Goal: Use online tool/utility: Utilize a website feature to perform a specific function

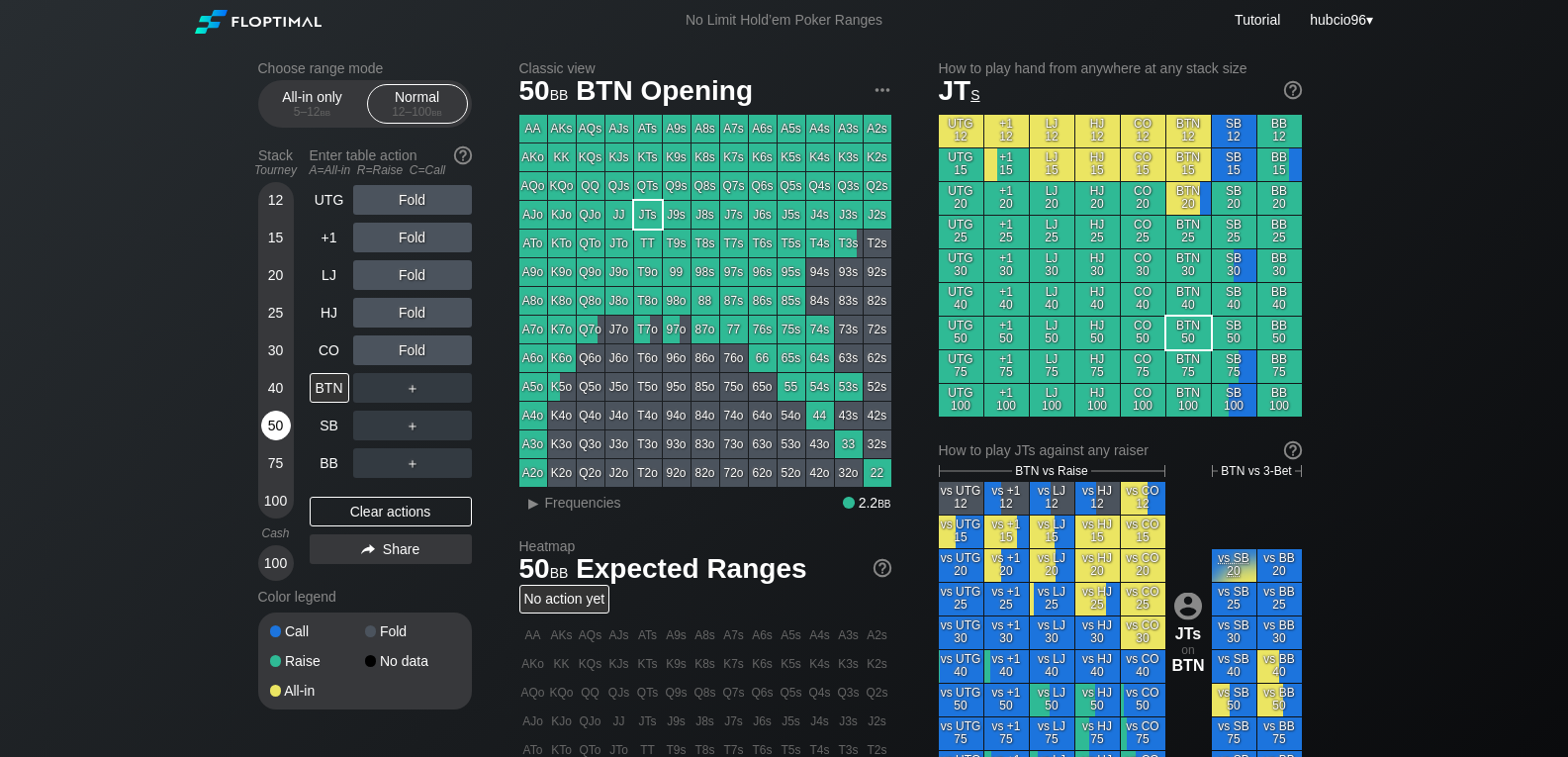
click at [263, 430] on div "50" at bounding box center [276, 425] width 30 height 30
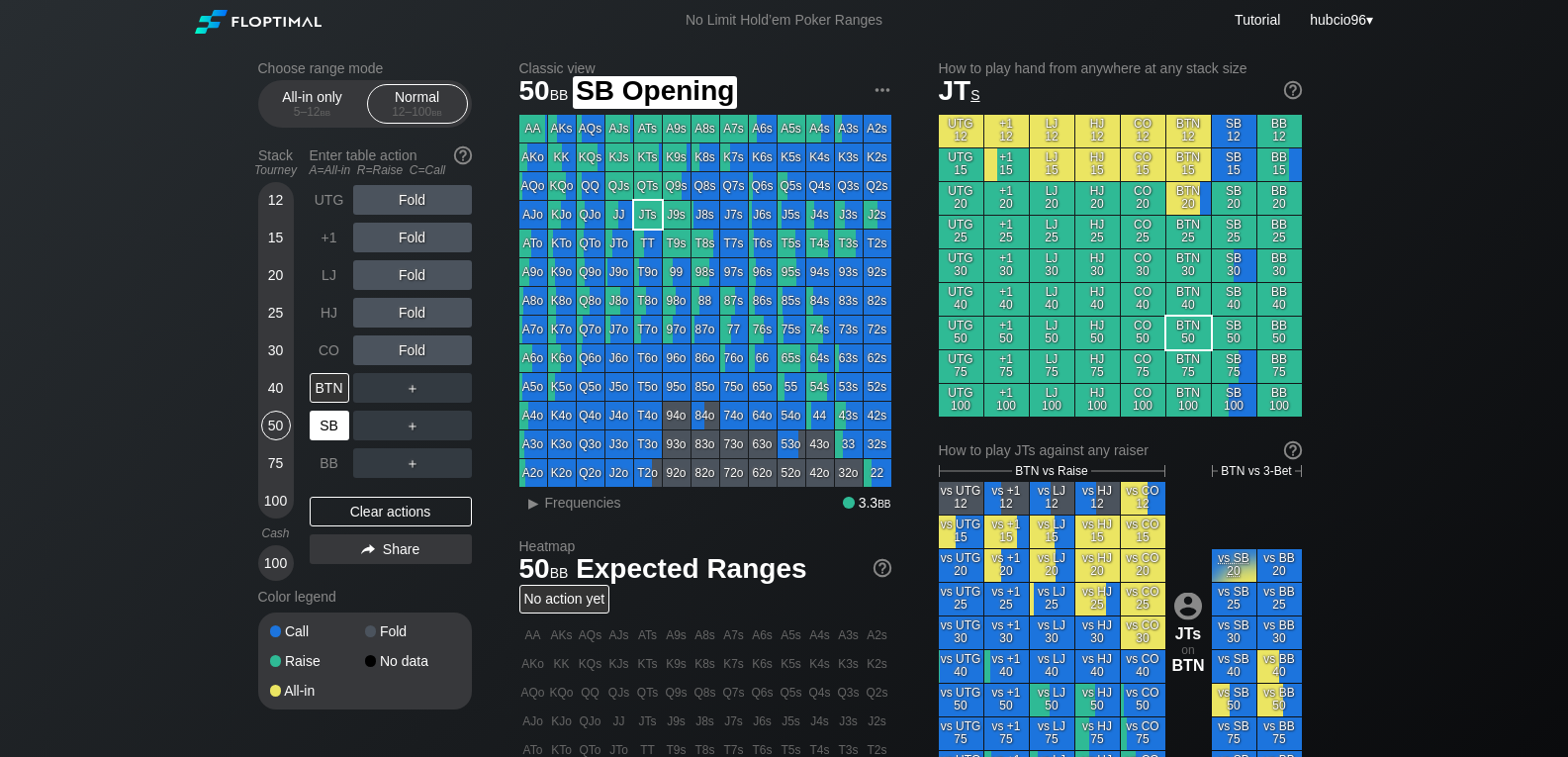
click at [337, 429] on div "SB" at bounding box center [330, 425] width 40 height 30
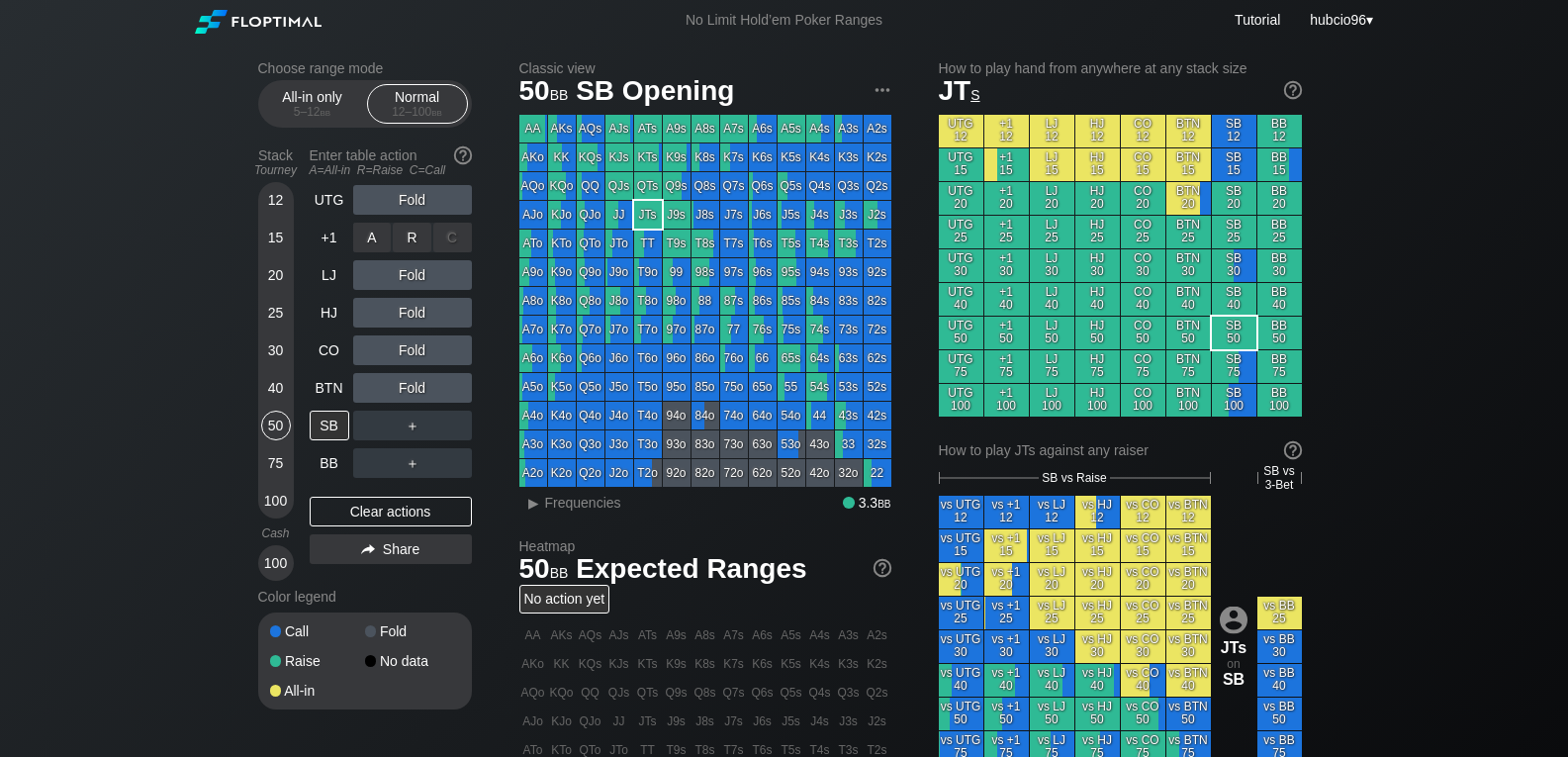
click at [422, 238] on div "R ✕" at bounding box center [412, 237] width 39 height 30
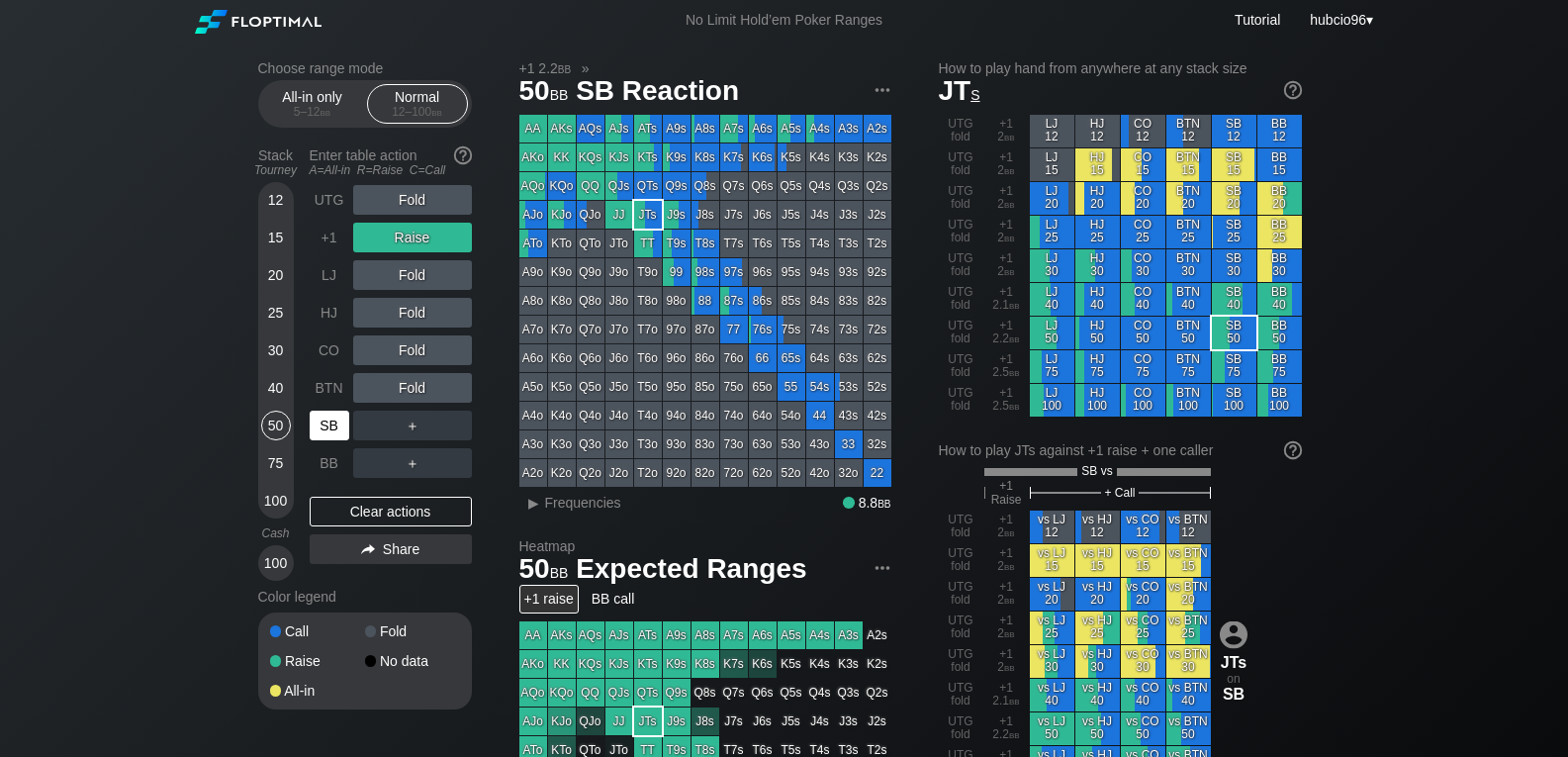
click at [326, 423] on div "SB" at bounding box center [330, 425] width 40 height 30
click at [363, 510] on div "Clear actions" at bounding box center [390, 512] width 162 height 30
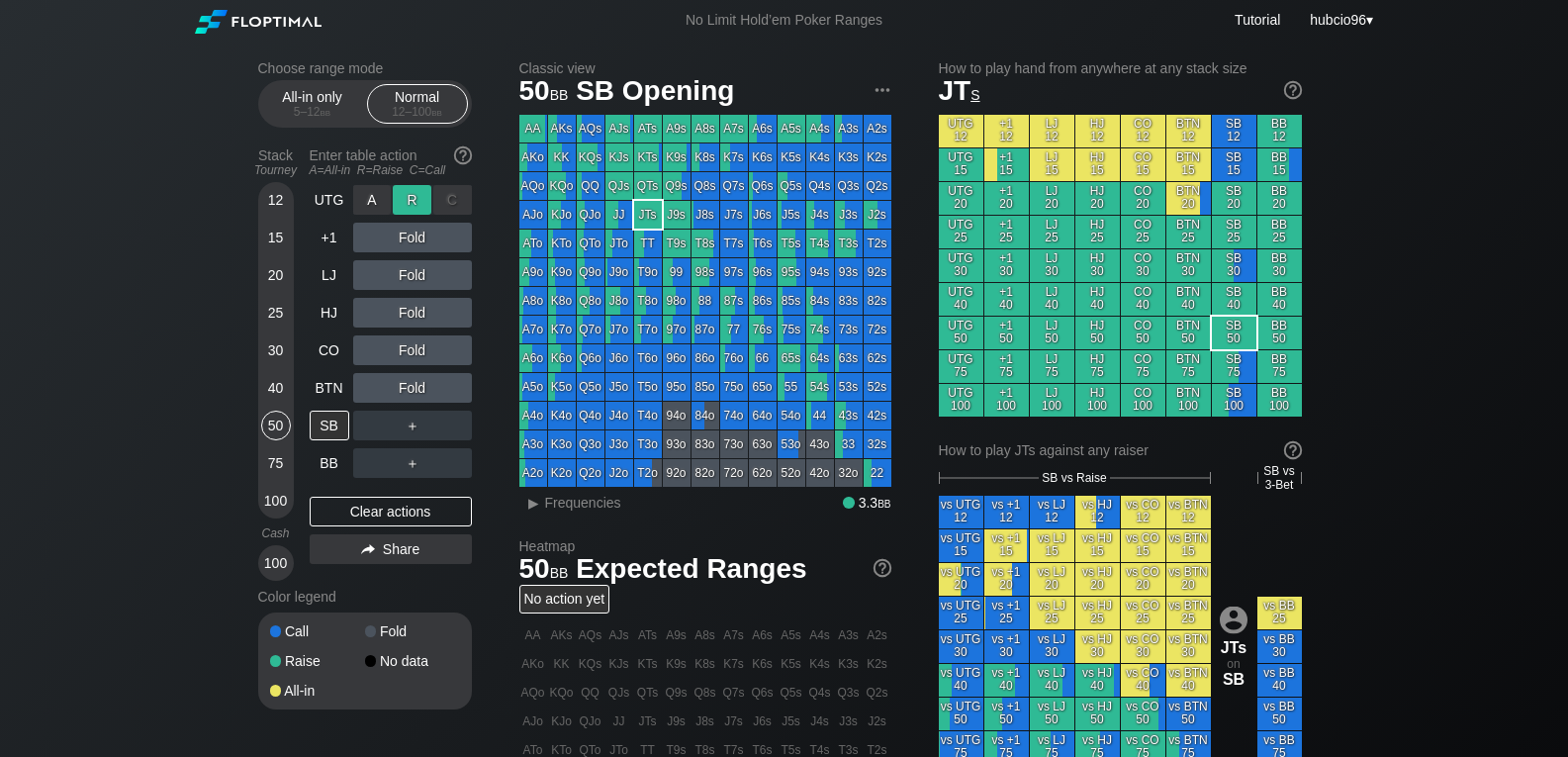
click at [407, 206] on div "R ✕" at bounding box center [412, 200] width 39 height 30
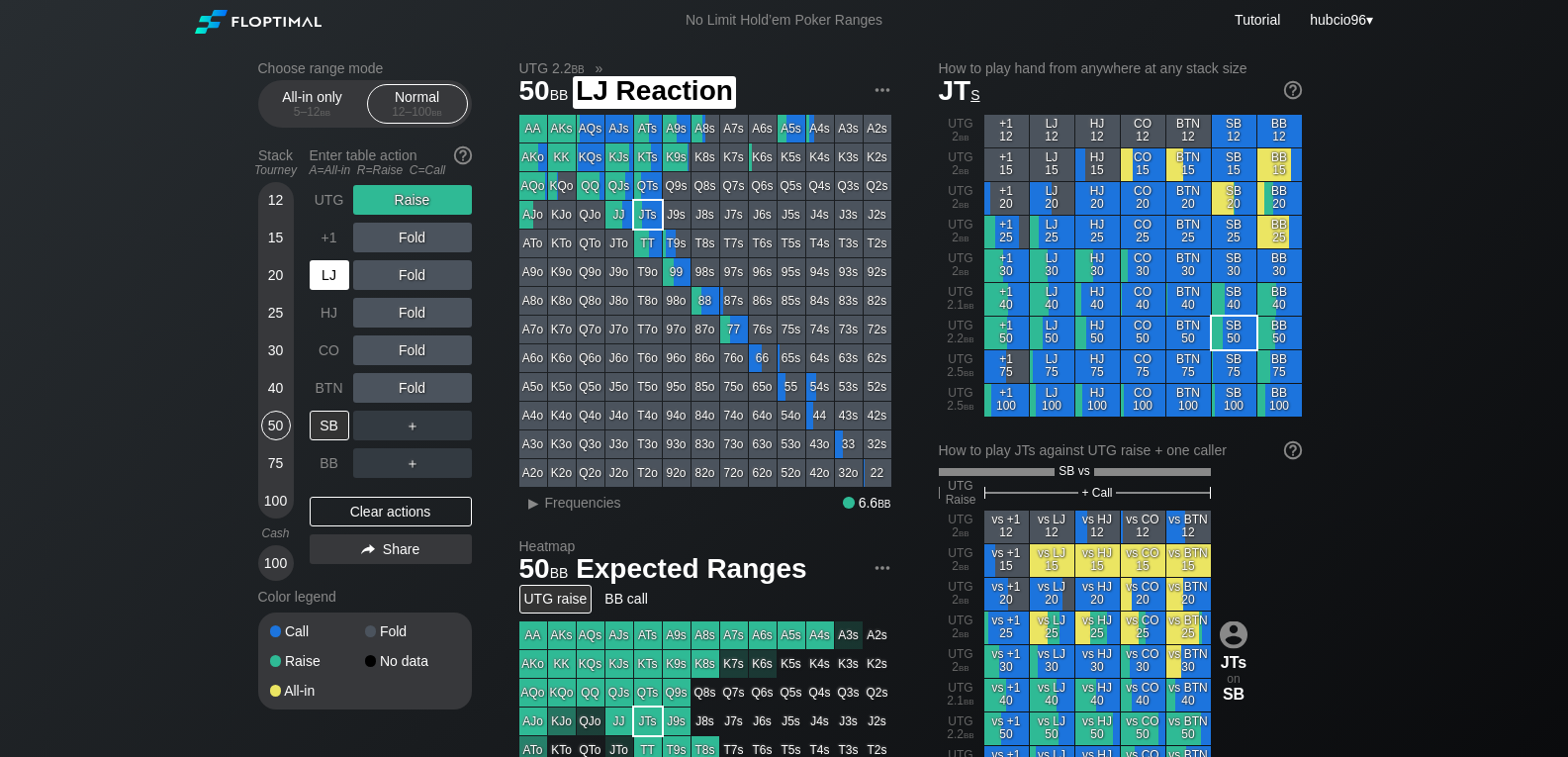
click at [329, 271] on div "LJ" at bounding box center [330, 275] width 40 height 30
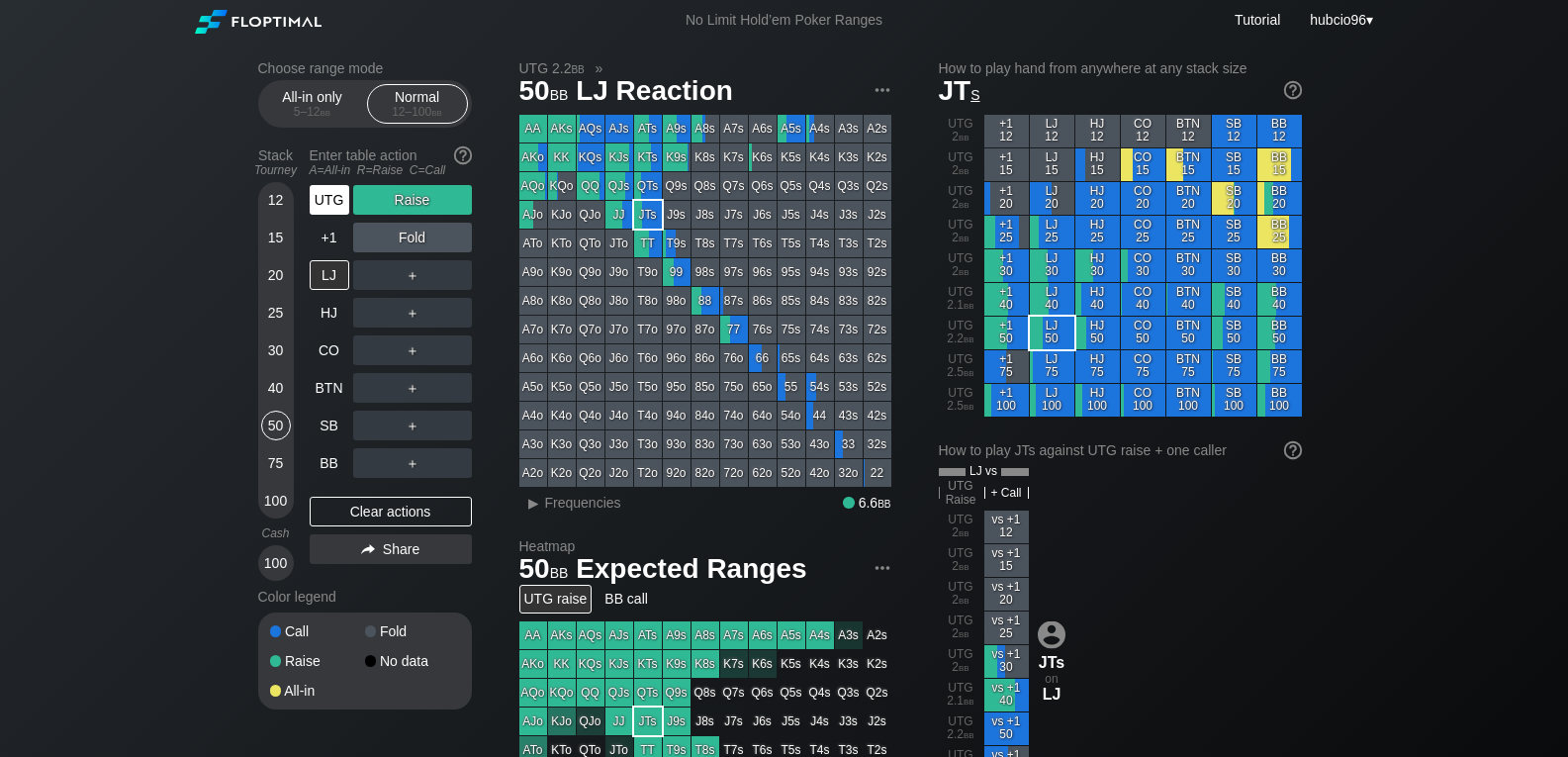
click at [329, 206] on div "UTG" at bounding box center [330, 200] width 40 height 30
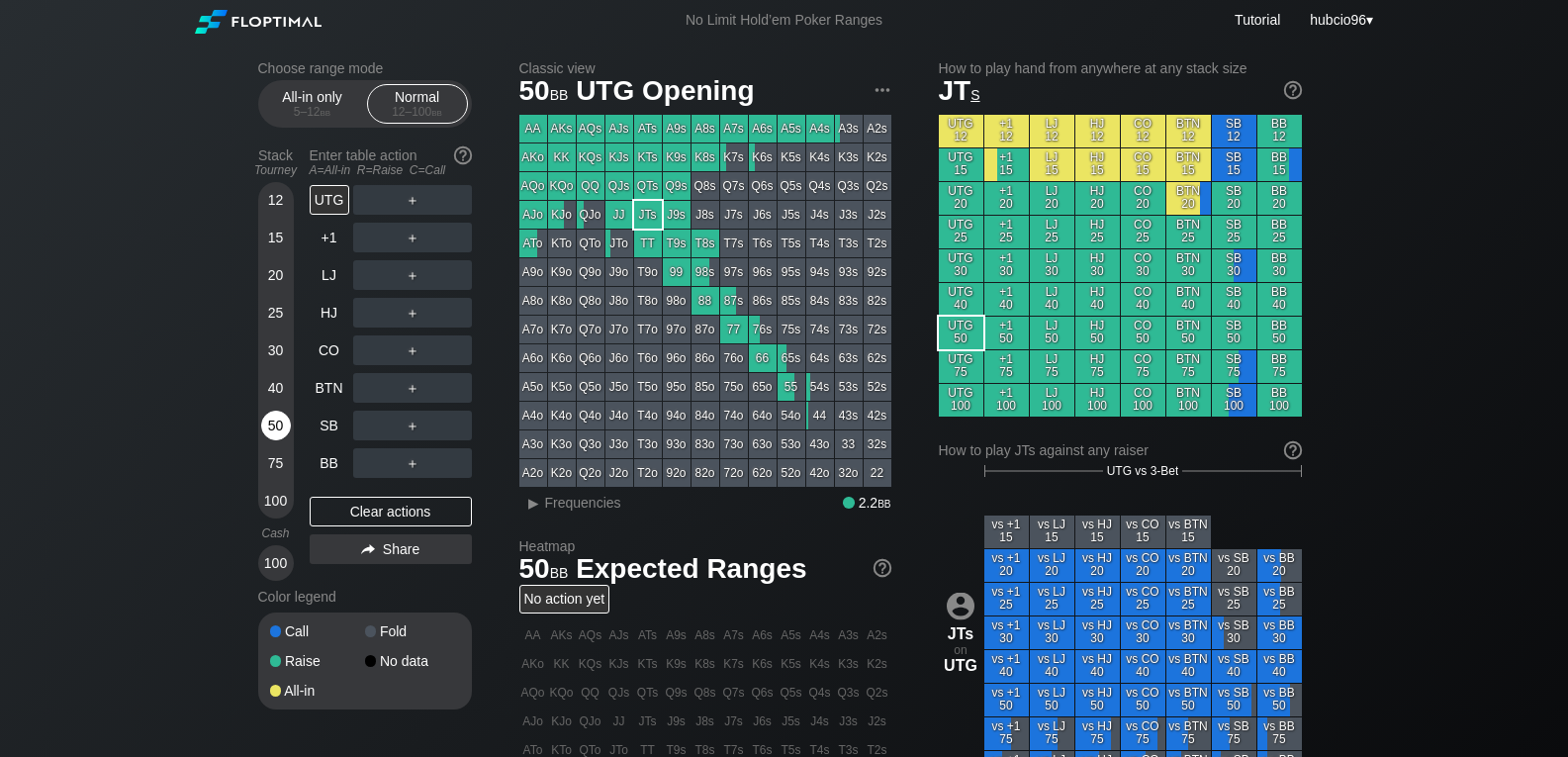
click at [272, 424] on div "50" at bounding box center [276, 425] width 30 height 30
click at [272, 350] on div "30" at bounding box center [276, 351] width 30 height 30
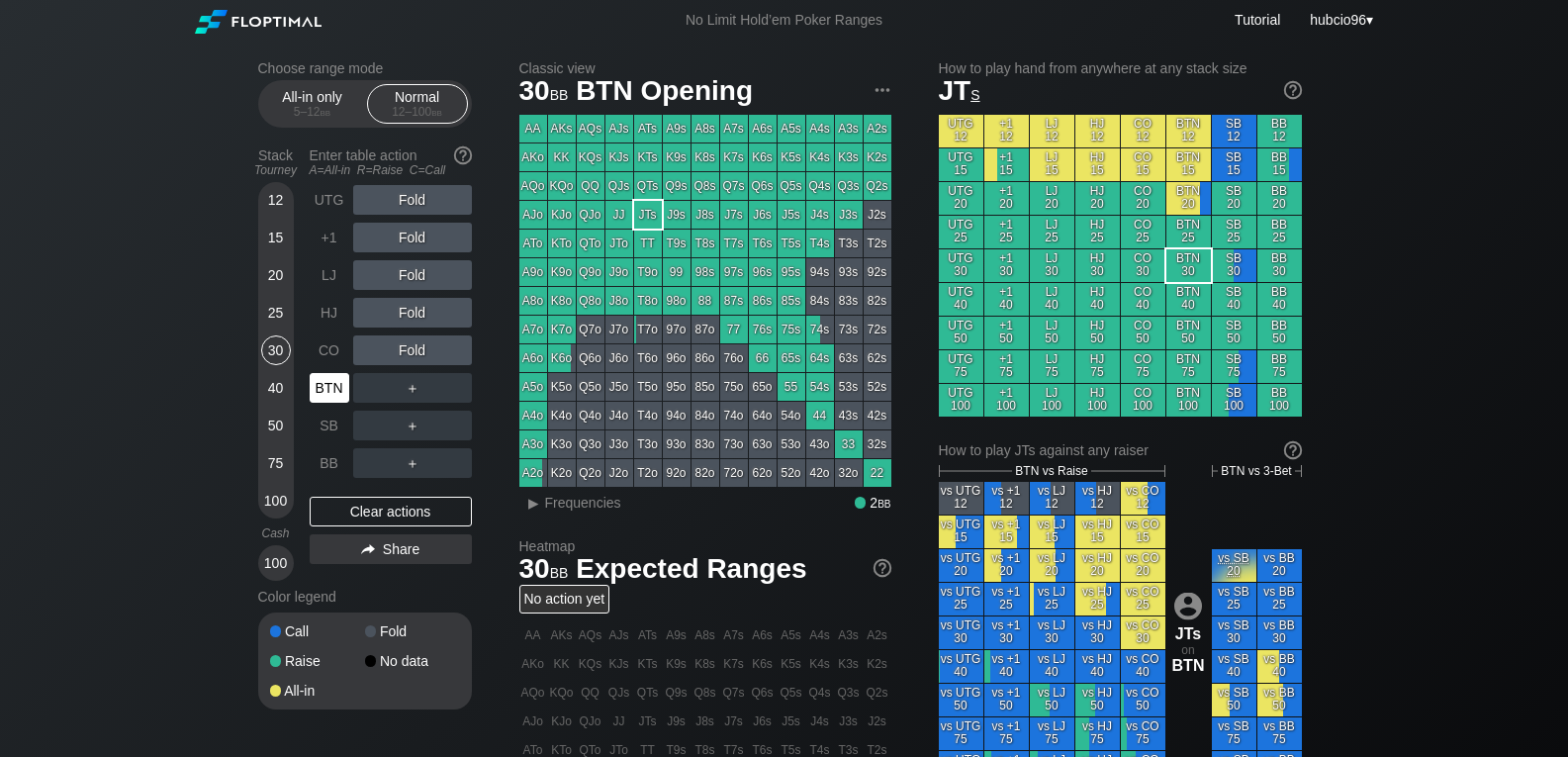
click at [336, 391] on div "BTN" at bounding box center [330, 388] width 40 height 30
click at [331, 457] on div "BB" at bounding box center [330, 463] width 40 height 30
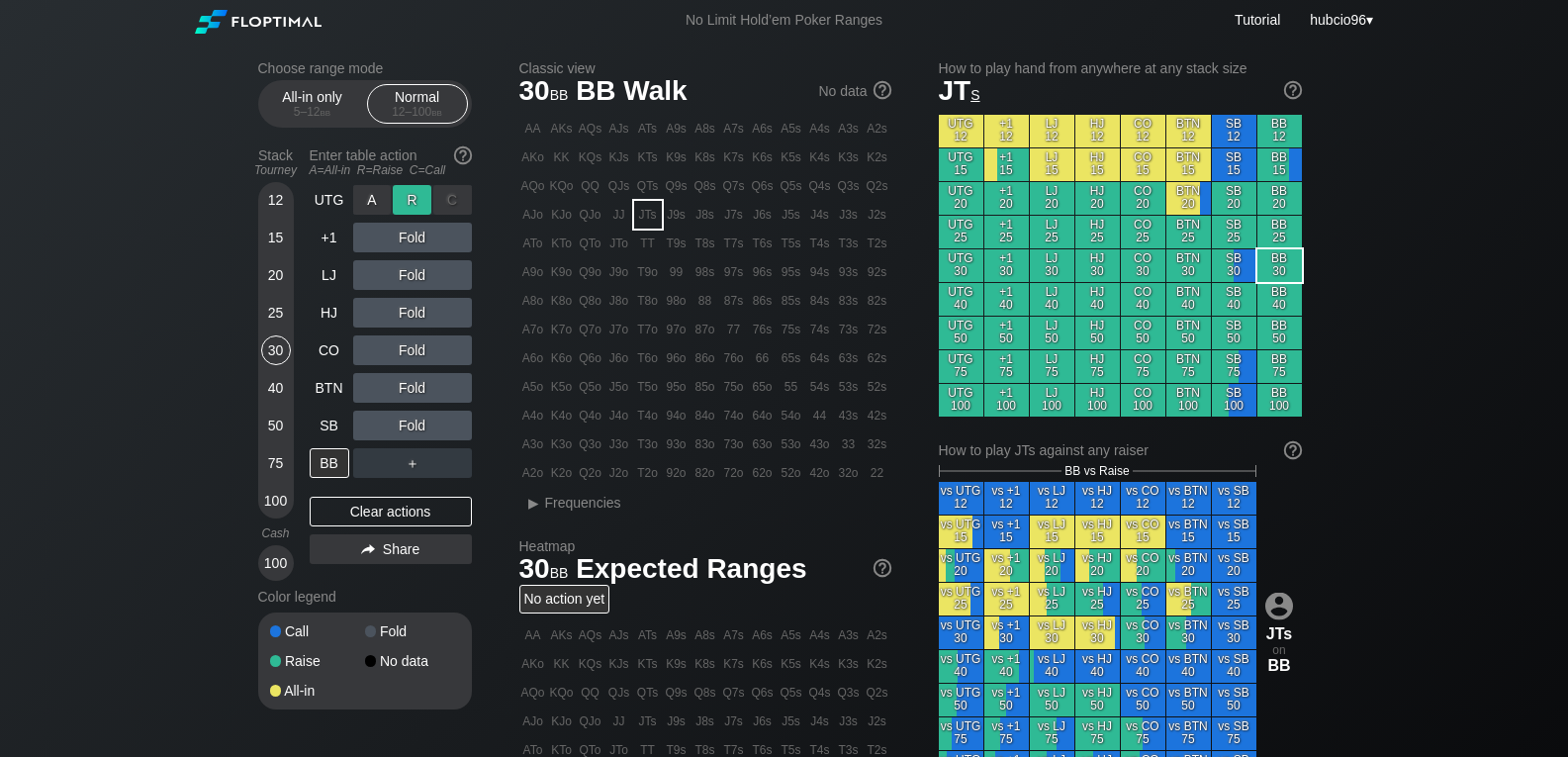
click at [410, 202] on div "R ✕" at bounding box center [412, 200] width 39 height 30
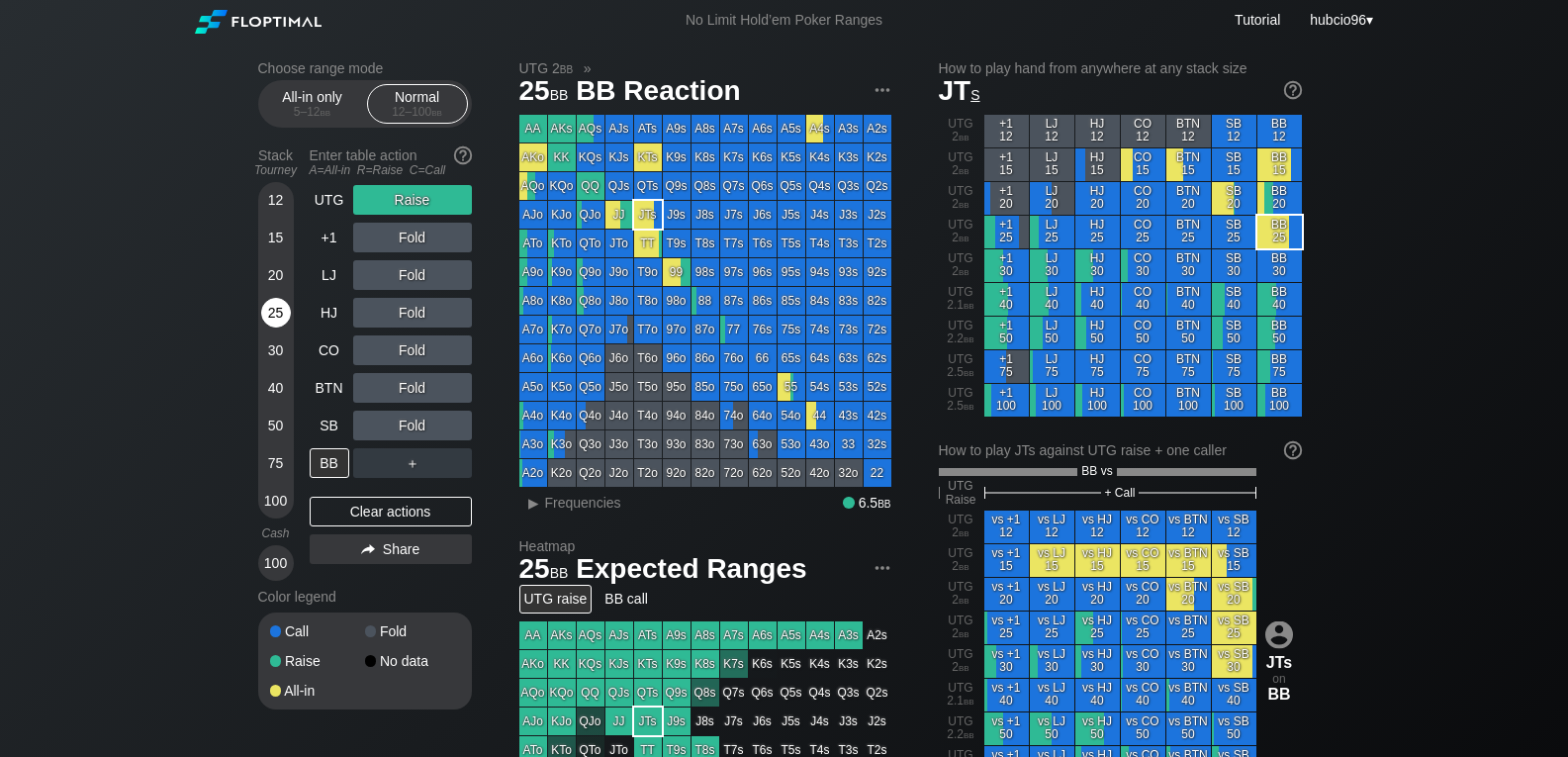
click at [273, 316] on div "25" at bounding box center [276, 313] width 30 height 30
click at [455, 348] on div "C ✕" at bounding box center [452, 351] width 39 height 30
